Goal: Information Seeking & Learning: Learn about a topic

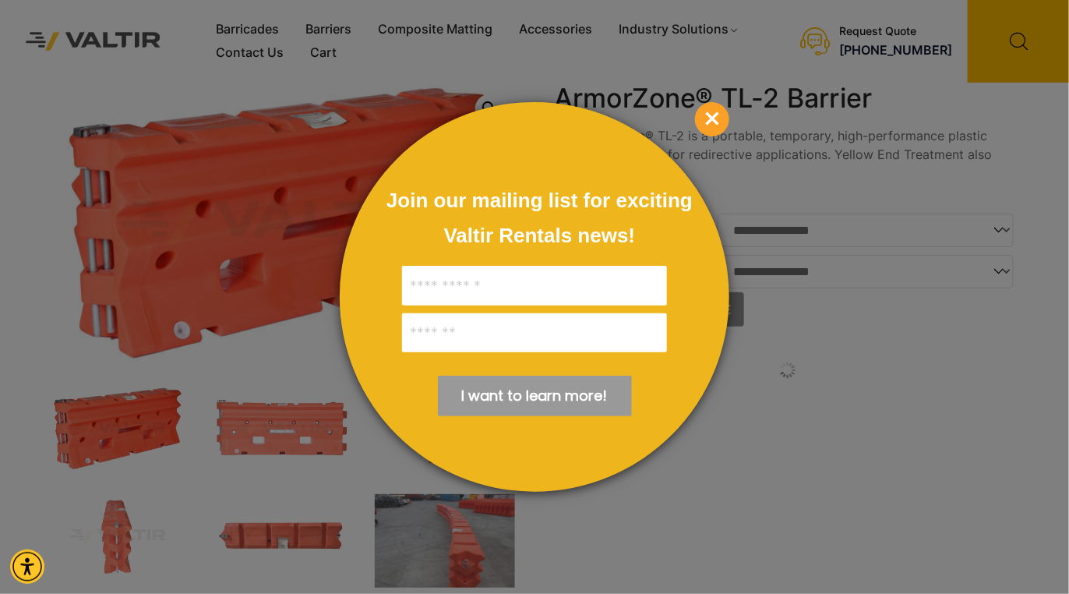
click at [704, 118] on span "×" at bounding box center [712, 119] width 34 height 34
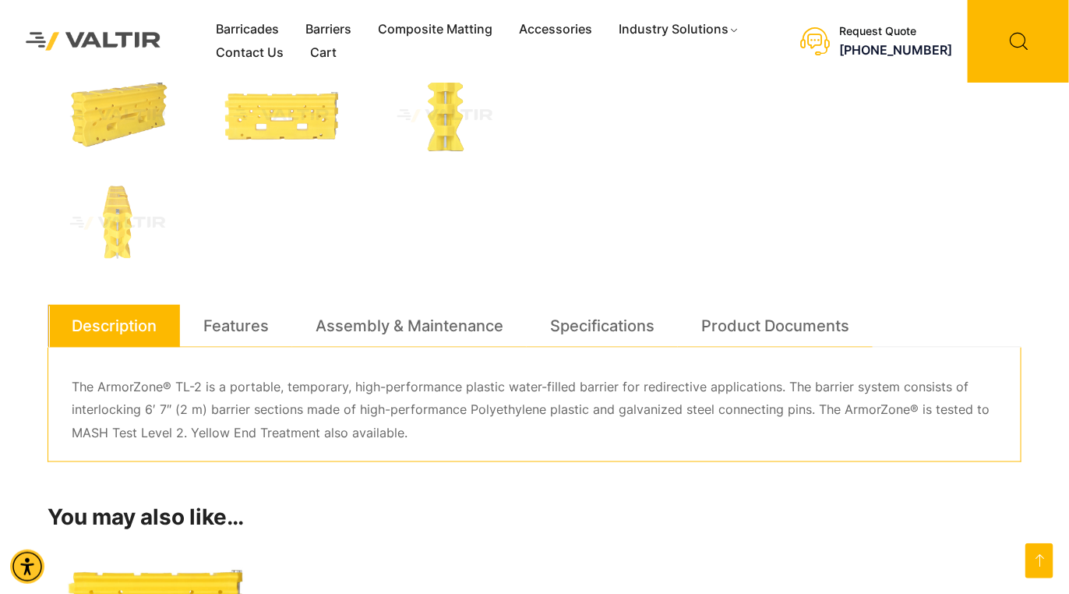
scroll to position [743, 0]
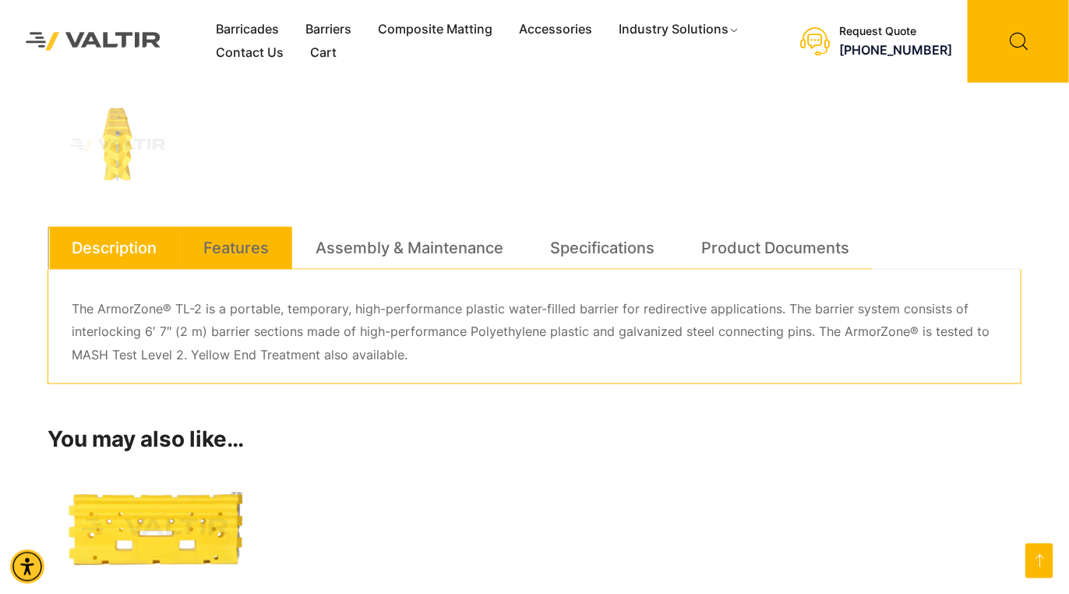
click at [240, 245] on link "Features" at bounding box center [235, 248] width 65 height 42
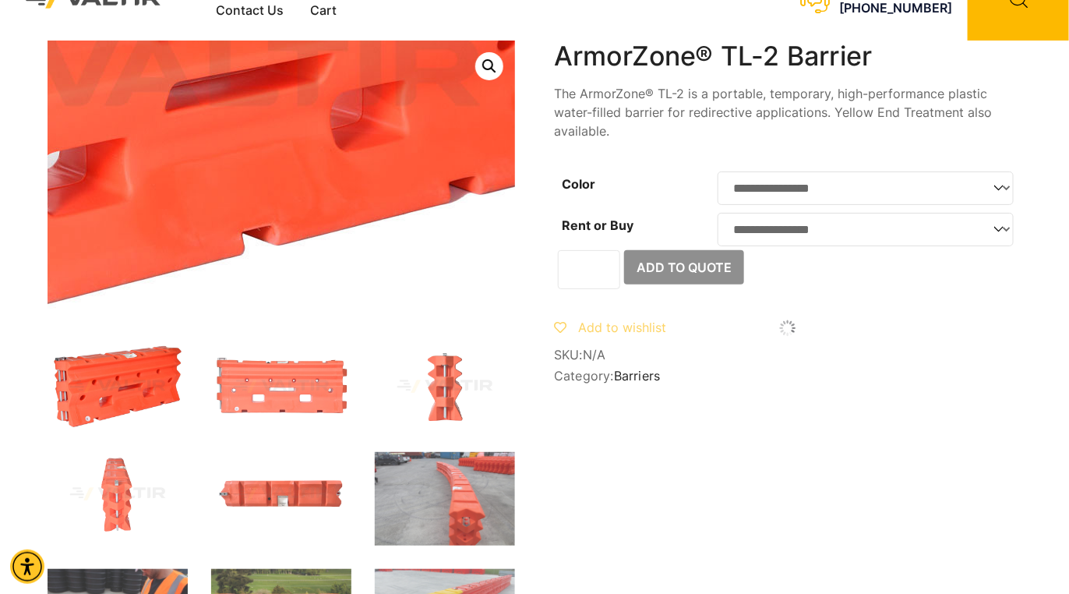
scroll to position [0, 0]
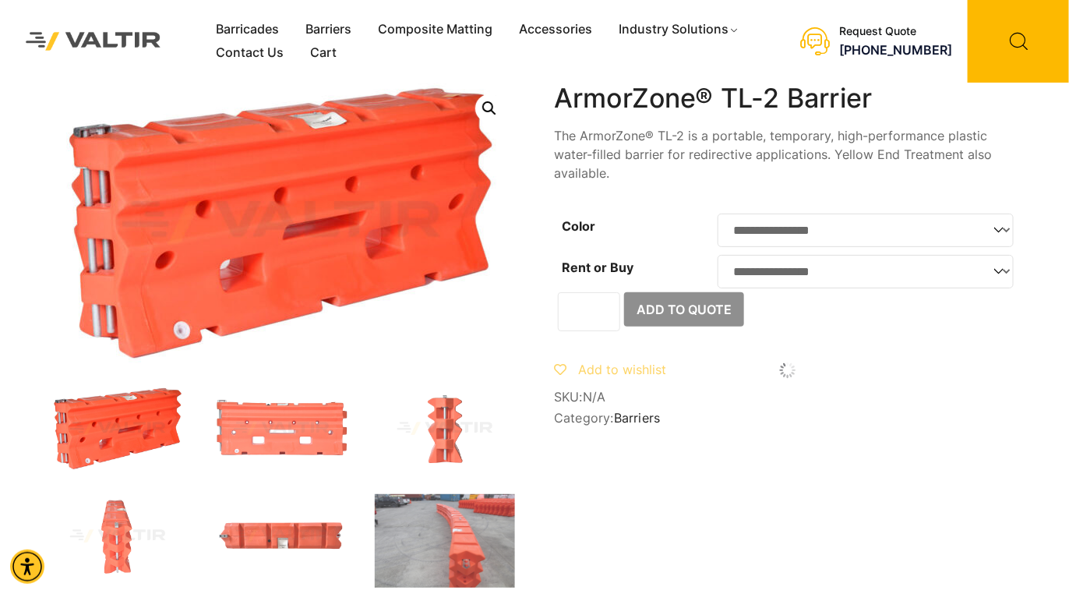
click at [997, 234] on select "**********" at bounding box center [865, 229] width 296 height 33
click at [942, 379] on div at bounding box center [787, 369] width 467 height 23
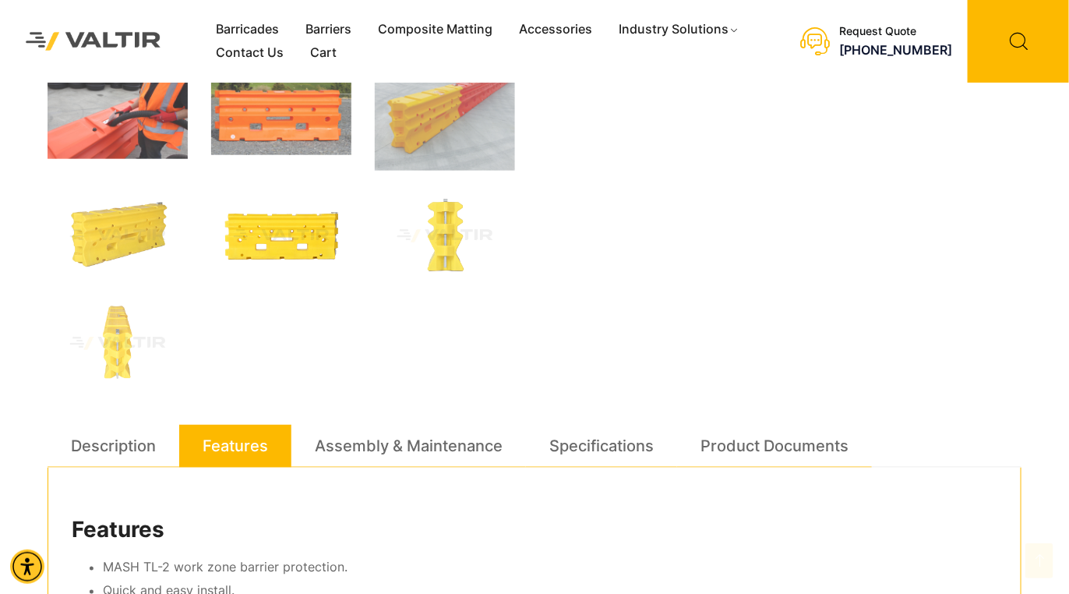
scroll to position [622, 0]
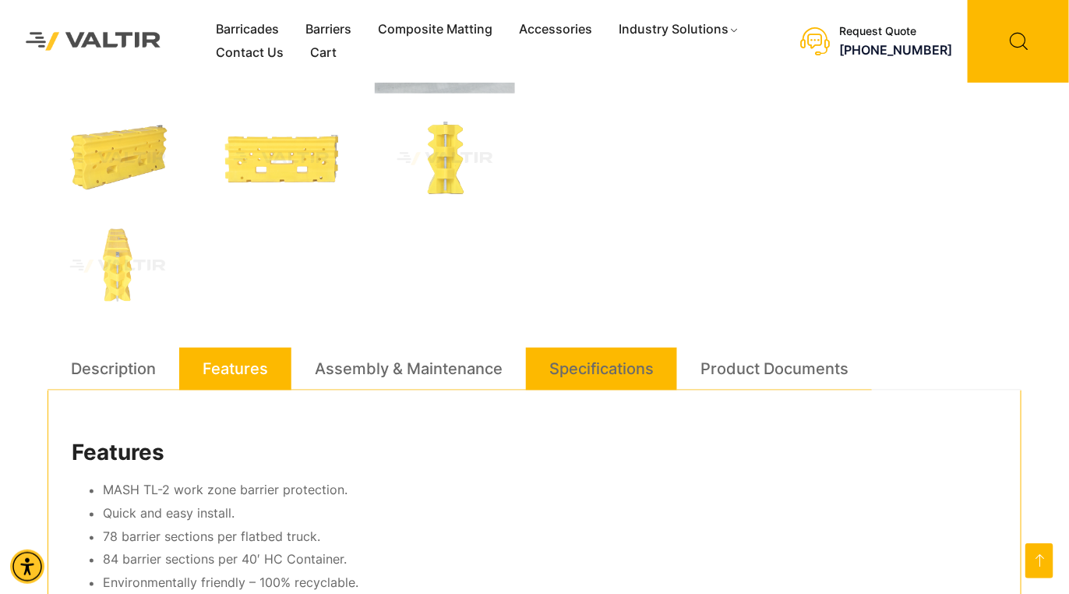
click at [605, 373] on link "Specifications" at bounding box center [601, 368] width 104 height 42
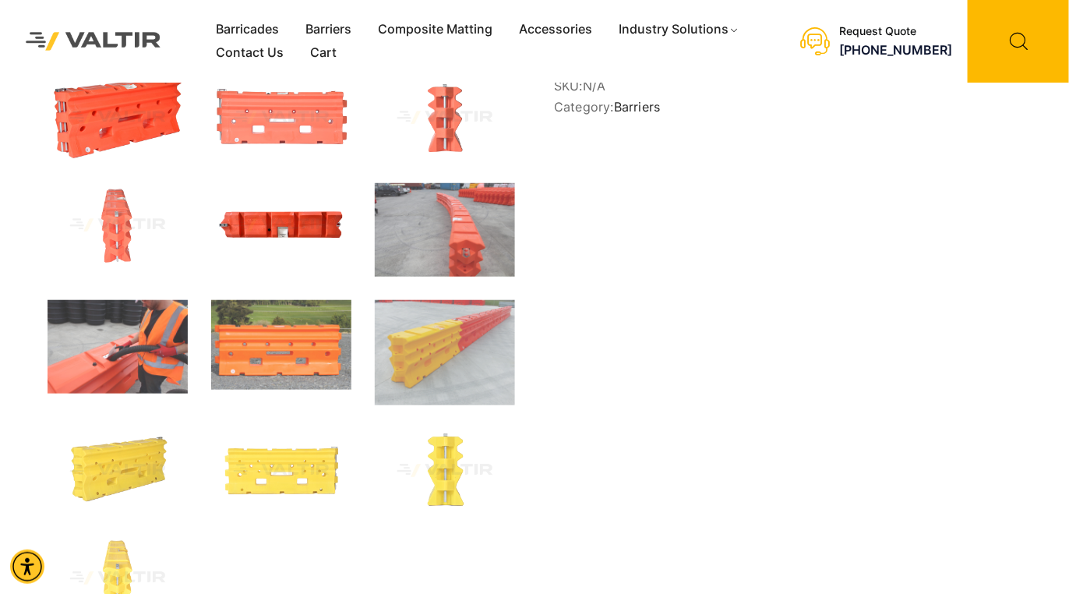
scroll to position [0, 0]
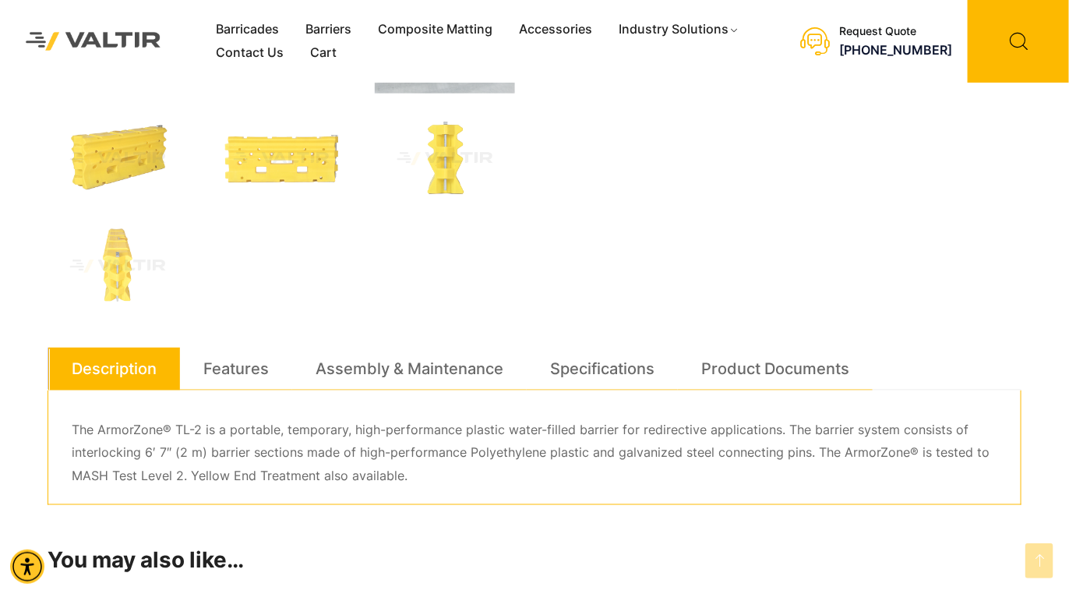
scroll to position [700, 0]
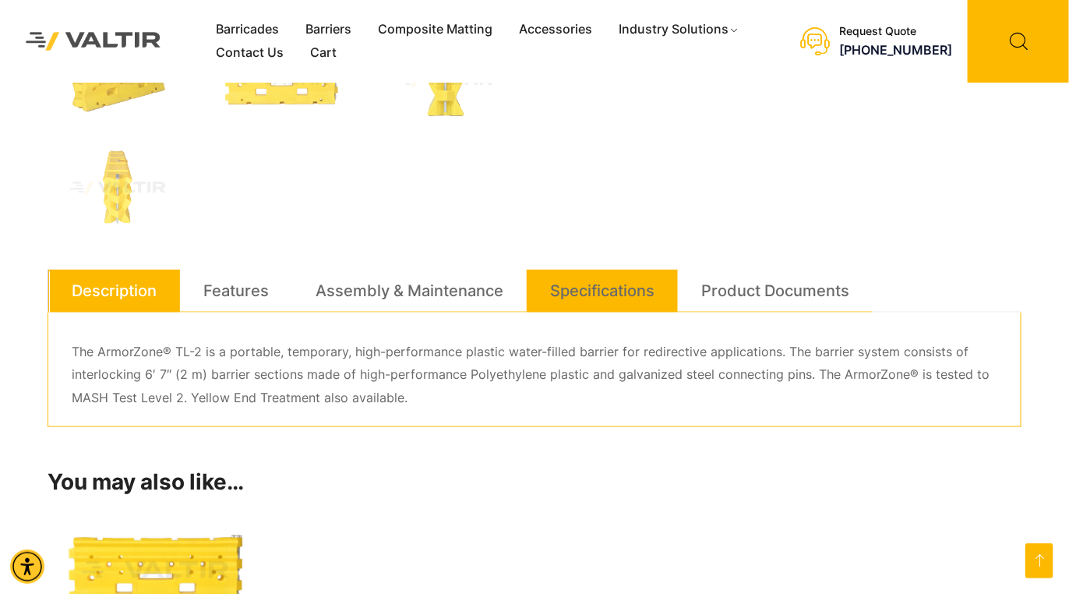
click at [623, 291] on link "Specifications" at bounding box center [602, 291] width 104 height 42
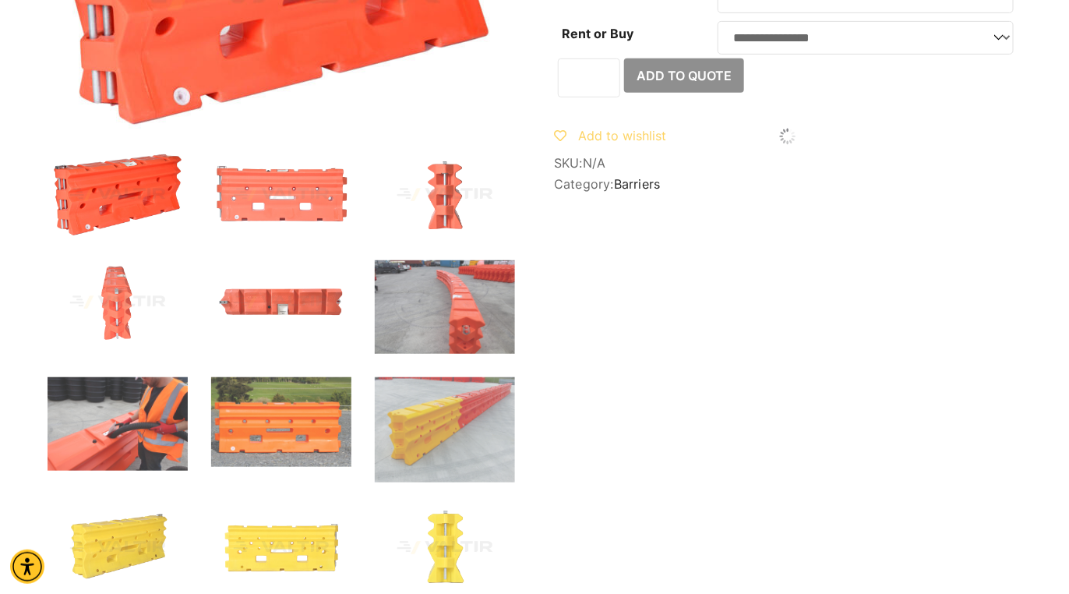
scroll to position [0, 0]
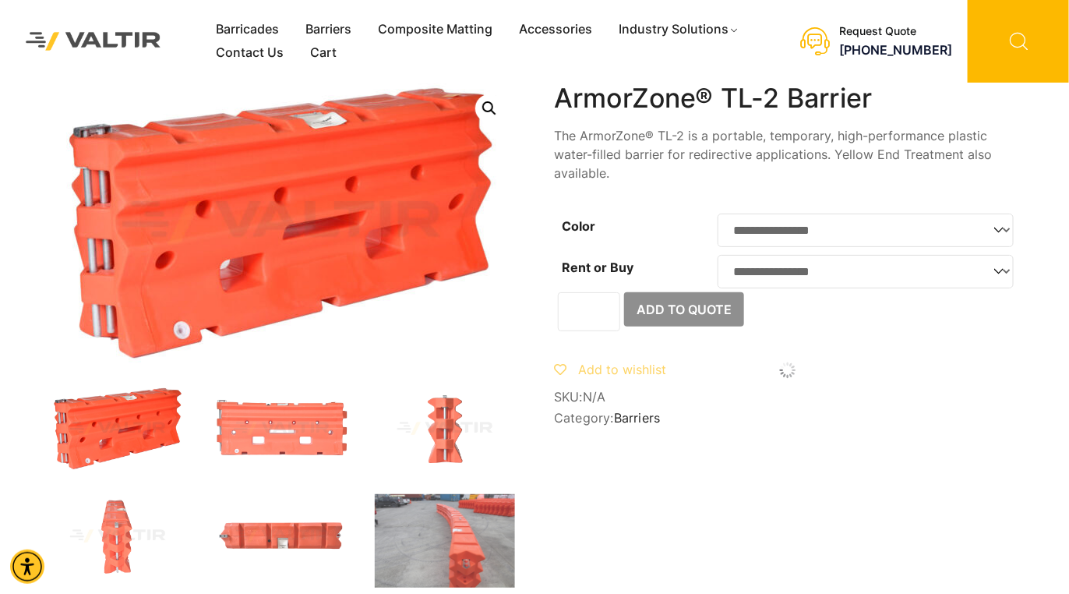
click at [1024, 41] on icon at bounding box center [1018, 41] width 101 height 83
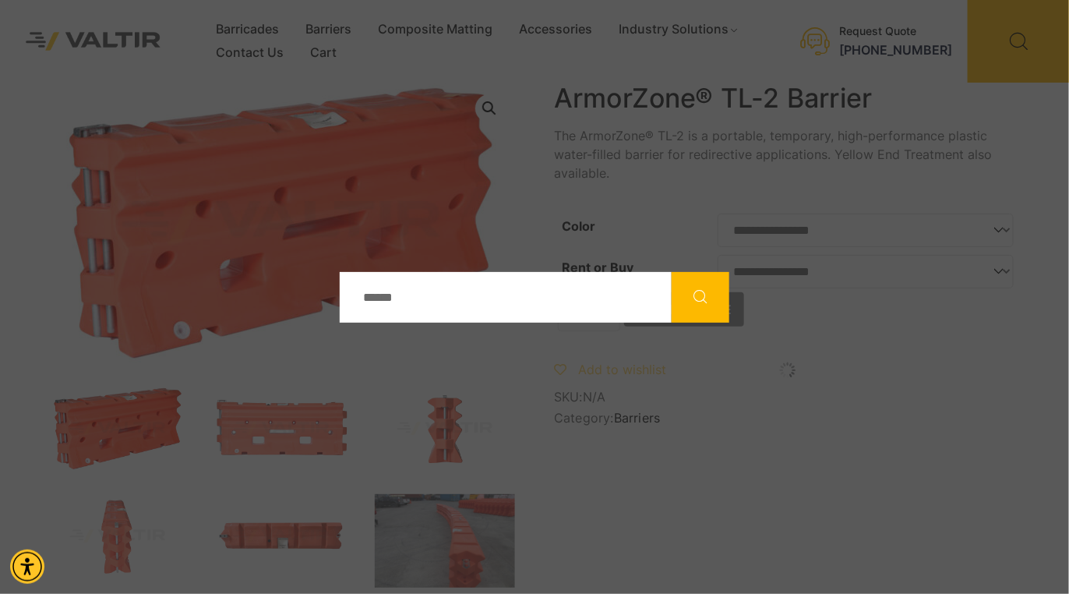
click at [437, 301] on input "Search" at bounding box center [506, 297] width 332 height 51
type input "******"
click at [672, 272] on button "Search" at bounding box center [701, 297] width 58 height 51
click at [702, 294] on icon "Search" at bounding box center [700, 296] width 19 height 19
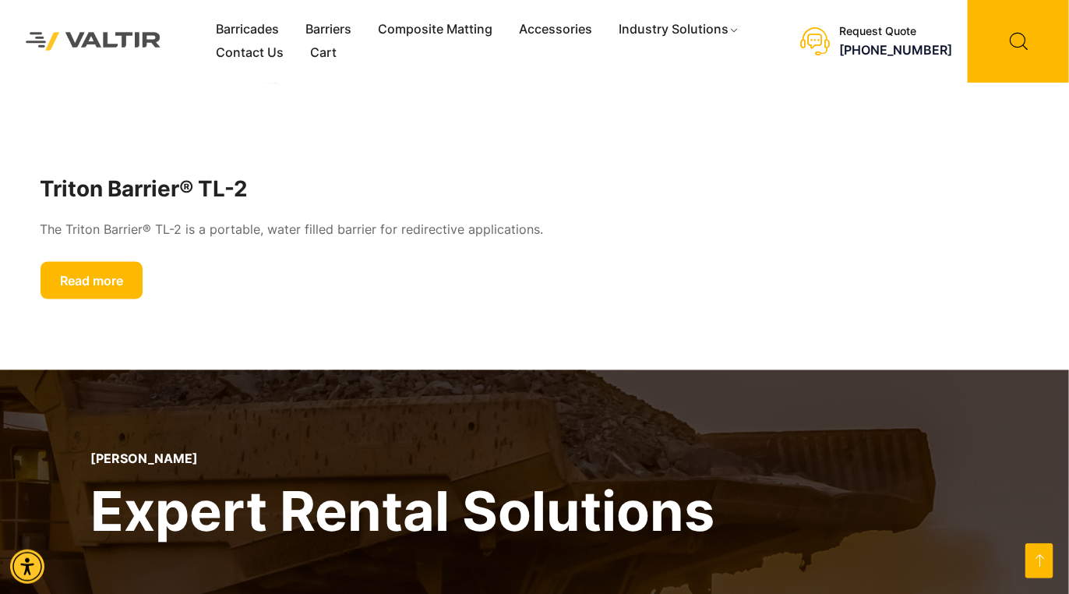
scroll to position [545, 0]
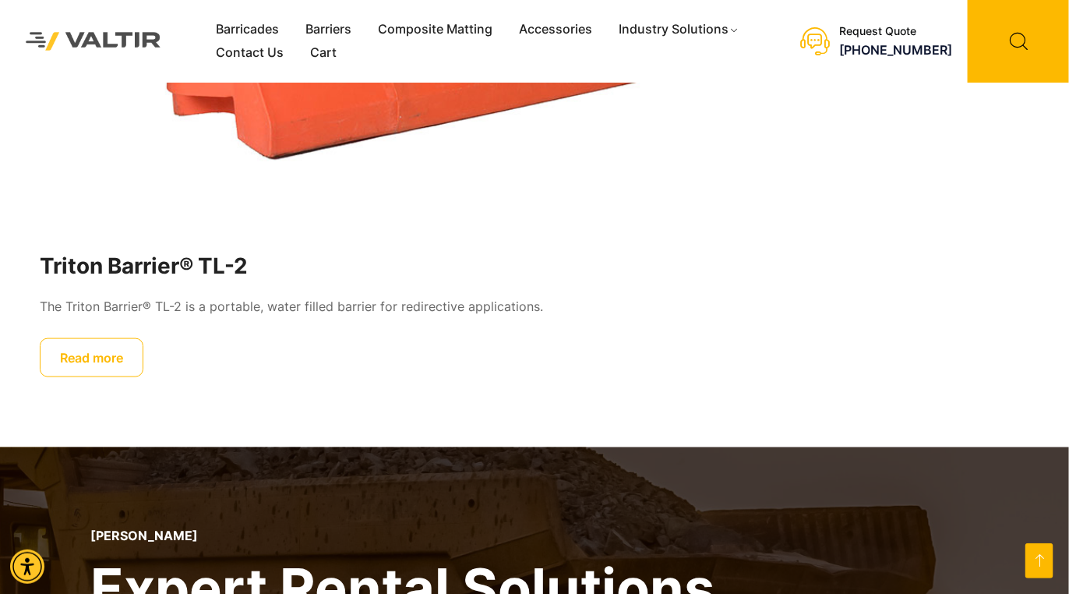
click at [89, 357] on link "Read more" at bounding box center [92, 357] width 104 height 39
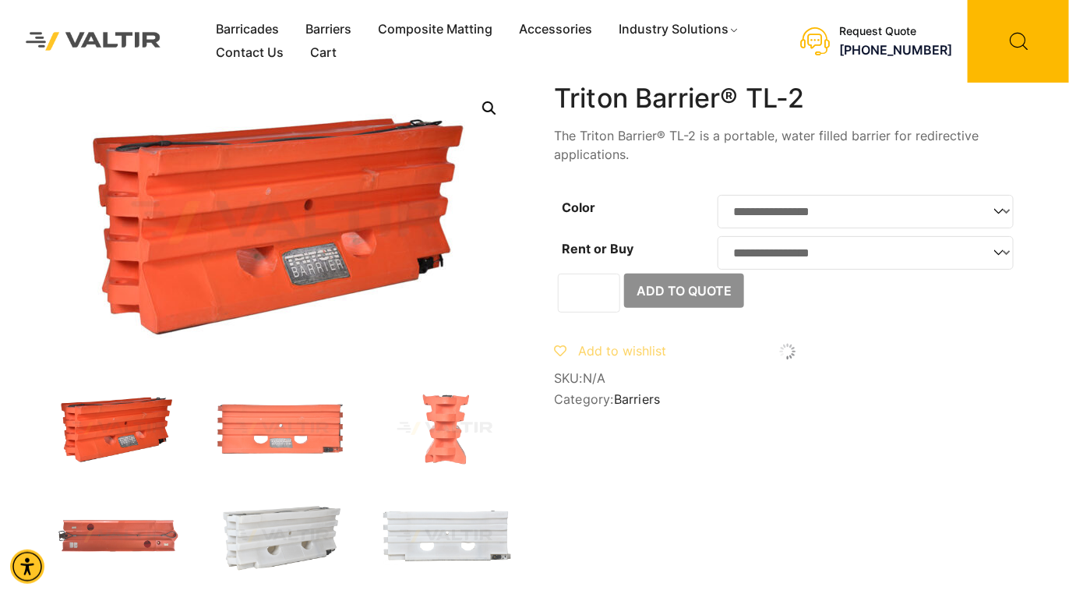
click at [1004, 213] on select "**********" at bounding box center [865, 211] width 296 height 33
